Goal: Book appointment/travel/reservation

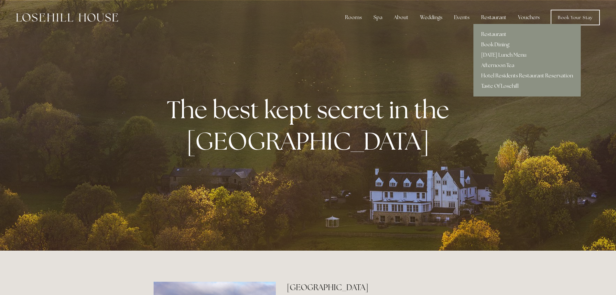
click at [494, 18] on div "Restaurant" at bounding box center [494, 17] width 36 height 13
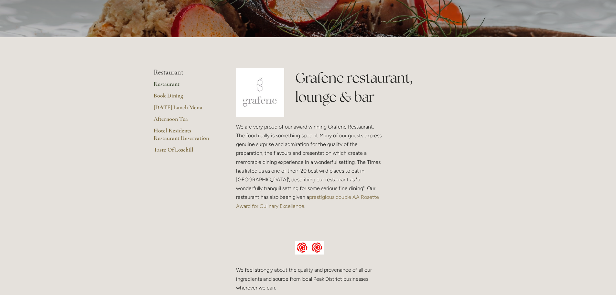
scroll to position [97, 0]
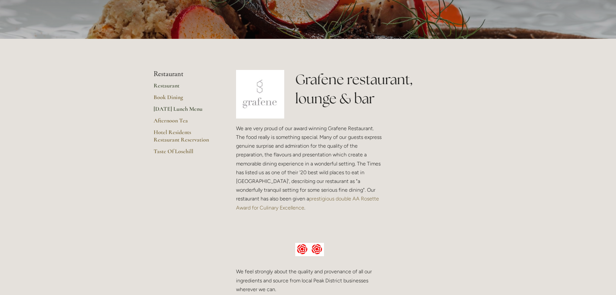
click at [162, 106] on link "[DATE] Lunch Menu" at bounding box center [185, 111] width 62 height 12
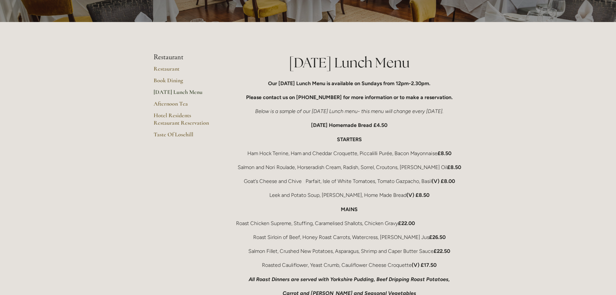
scroll to position [97, 0]
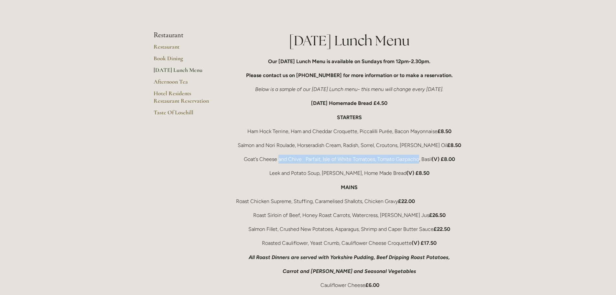
drag, startPoint x: 277, startPoint y: 159, endPoint x: 417, endPoint y: 162, distance: 140.4
click at [417, 162] on p "Goat’s Cheese and Chive Parfait, Isle of White Tomatoes, Tomato Gazpacho, Basil…" at bounding box center [349, 159] width 227 height 9
drag, startPoint x: 286, startPoint y: 172, endPoint x: 326, endPoint y: 170, distance: 40.8
click at [326, 170] on p "Leek and Potato Soup, Rosemary Croutons, Home Made Bread (V) £8.50" at bounding box center [349, 172] width 227 height 9
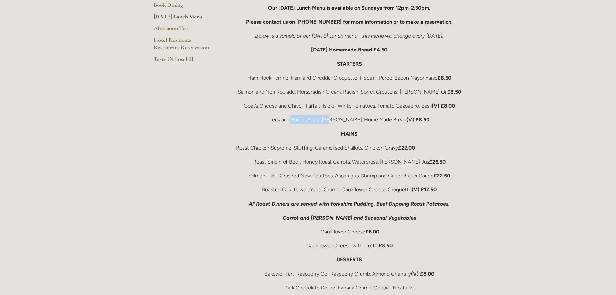
scroll to position [162, 0]
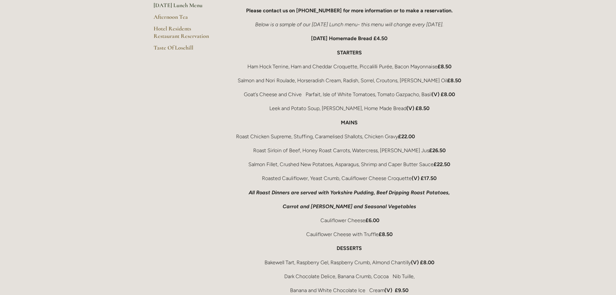
click at [373, 124] on p "MAINS" at bounding box center [349, 122] width 227 height 9
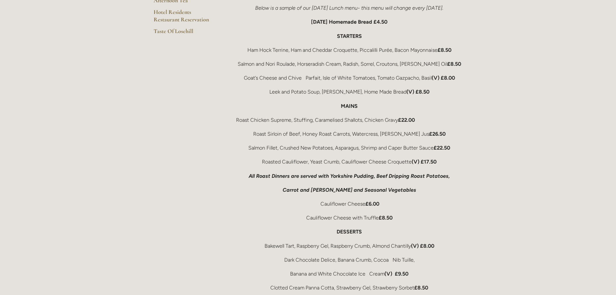
scroll to position [194, 0]
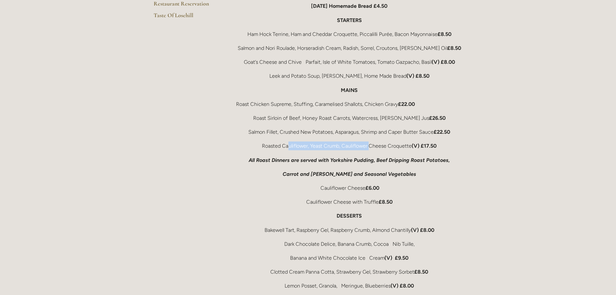
drag, startPoint x: 287, startPoint y: 146, endPoint x: 370, endPoint y: 146, distance: 83.1
click at [370, 146] on p "Roasted Cauliflower, Yeast Crumb, Cauliflower Cheese Croquette (V) £17.50" at bounding box center [349, 145] width 227 height 9
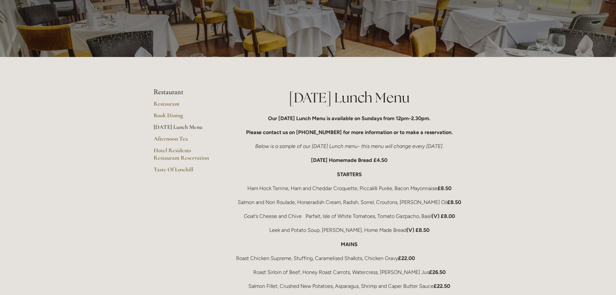
scroll to position [0, 0]
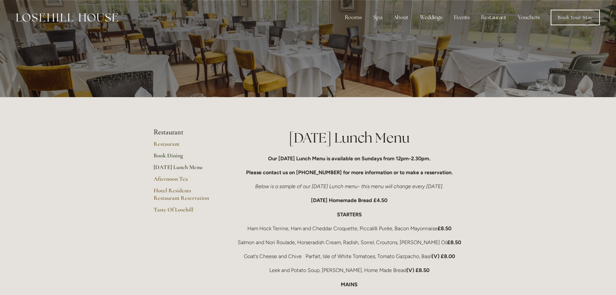
click at [178, 156] on link "Book Dining" at bounding box center [185, 158] width 62 height 12
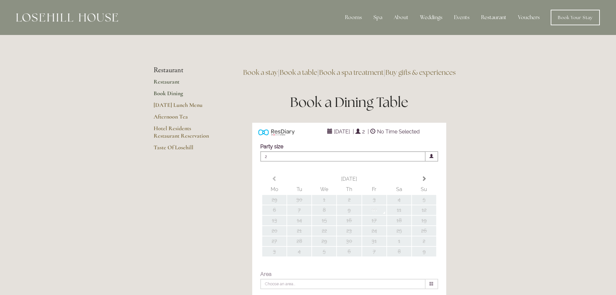
click at [174, 82] on link "Restaurant" at bounding box center [185, 84] width 62 height 12
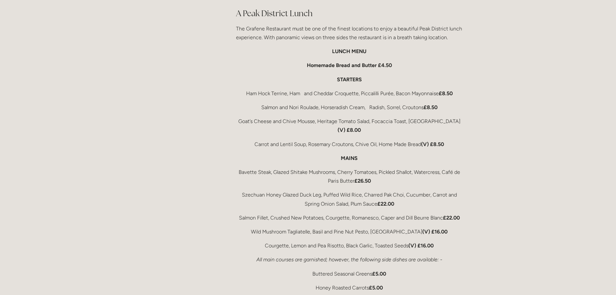
scroll to position [1067, 0]
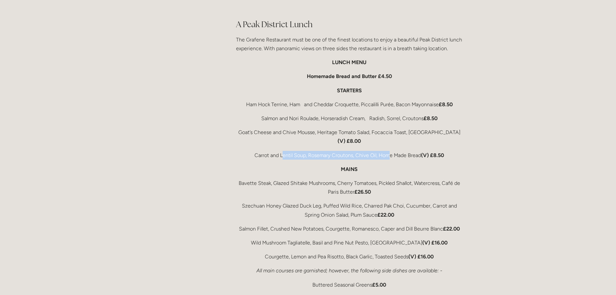
drag, startPoint x: 282, startPoint y: 139, endPoint x: 390, endPoint y: 139, distance: 108.0
click at [390, 151] on p "Carrot and Lentil Soup, Rosemary Croutons, Chive Oil, Home Made Bread (V) £8.50" at bounding box center [349, 155] width 227 height 9
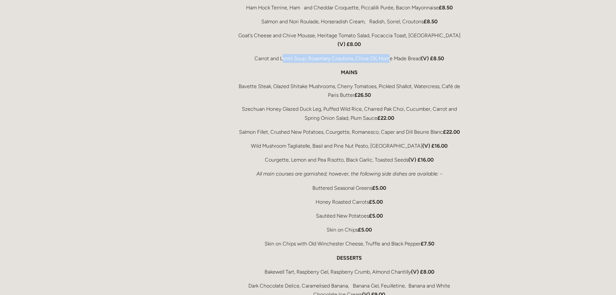
scroll to position [1164, 0]
click at [339, 155] on p "Courgette, Lemon and Pea Risotto, Black Garlic, Toasted Seeds (V) £16.00" at bounding box center [349, 159] width 227 height 9
